Goal: Find specific page/section

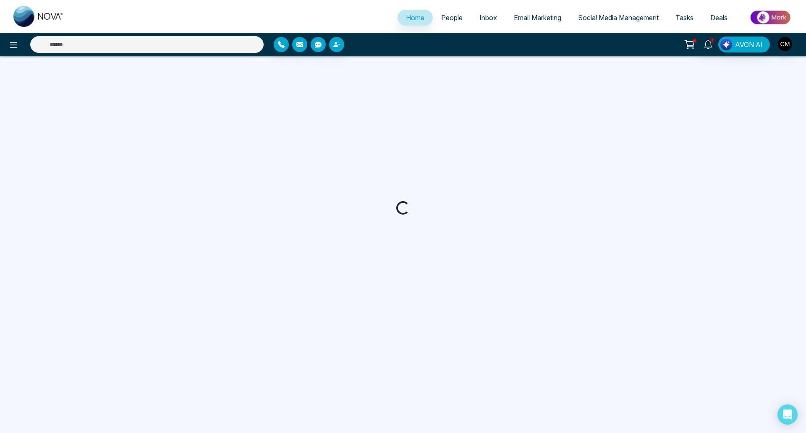
select select "*"
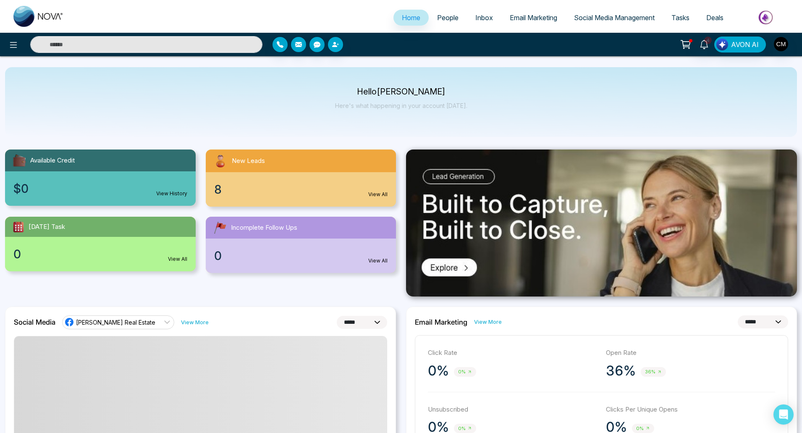
click at [445, 24] on link "People" at bounding box center [448, 18] width 38 height 16
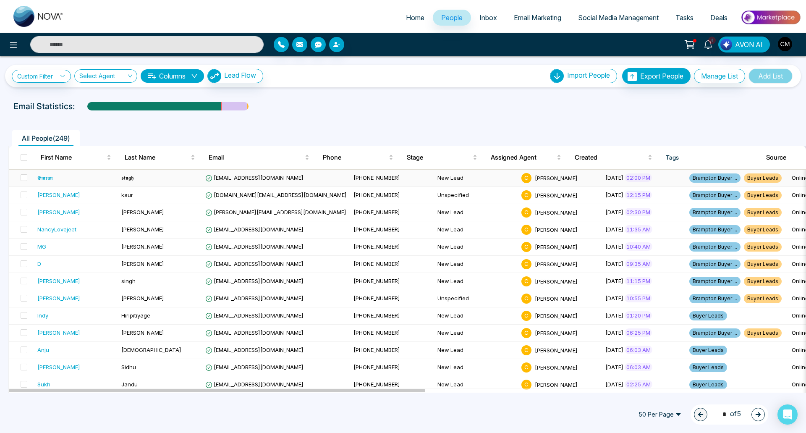
click at [140, 177] on td "𝖘𝖎𝖓𝖌𝖍" at bounding box center [160, 178] width 84 height 17
